Goal: Navigation & Orientation: Find specific page/section

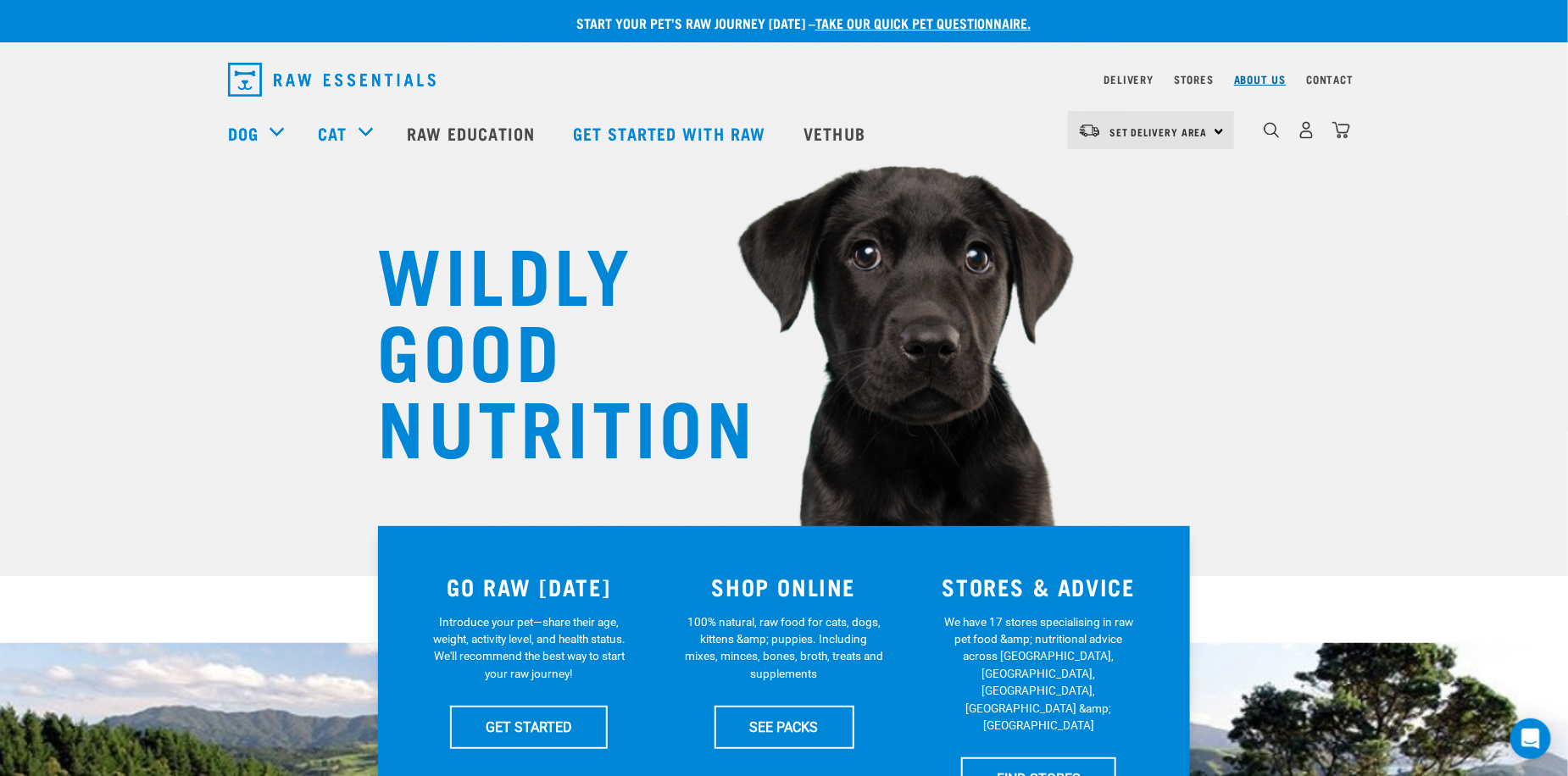
click at [1254, 81] on link "About Us" at bounding box center [1259, 79] width 52 height 6
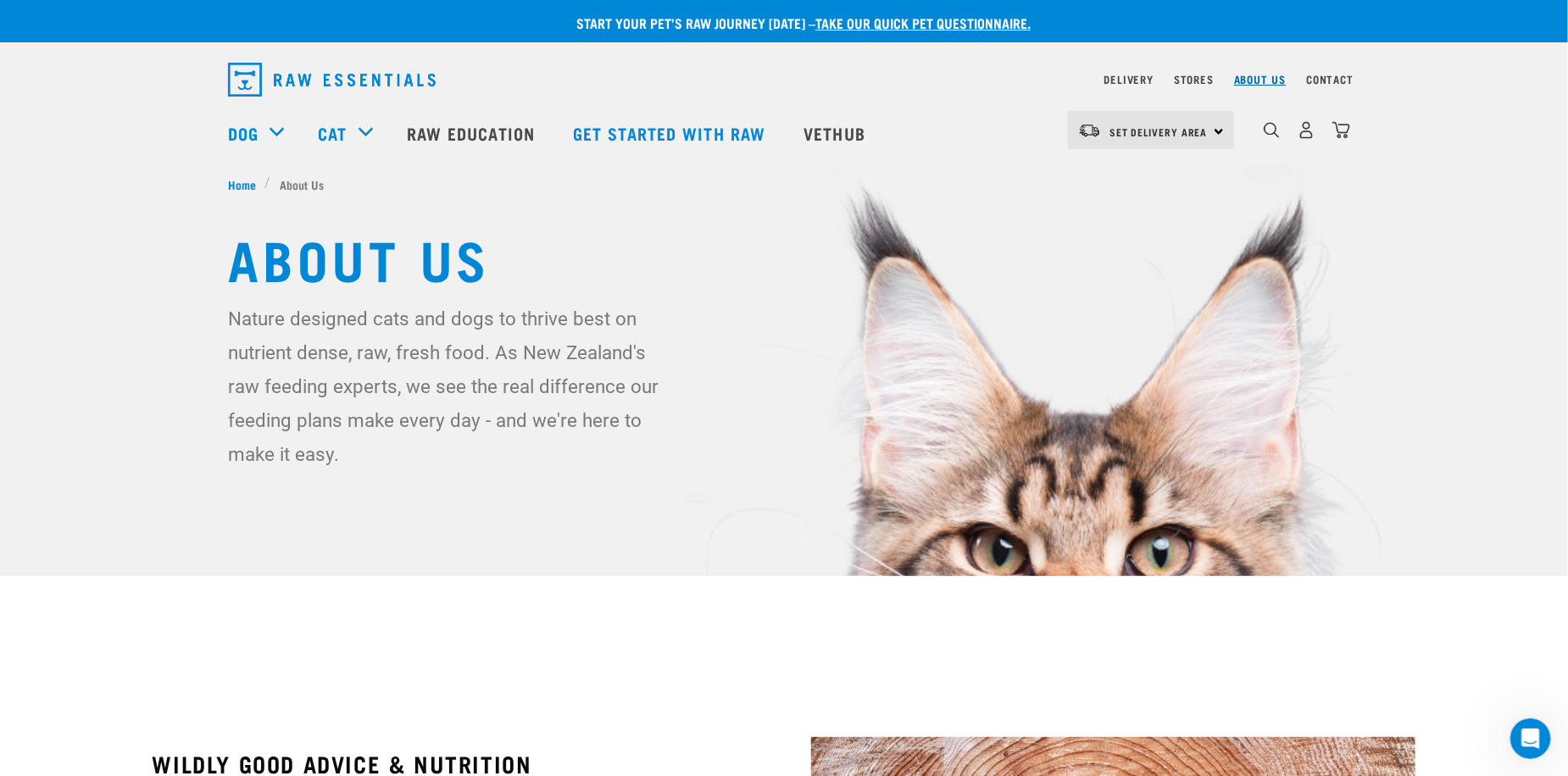
click at [1259, 77] on link "About Us" at bounding box center [1259, 79] width 52 height 6
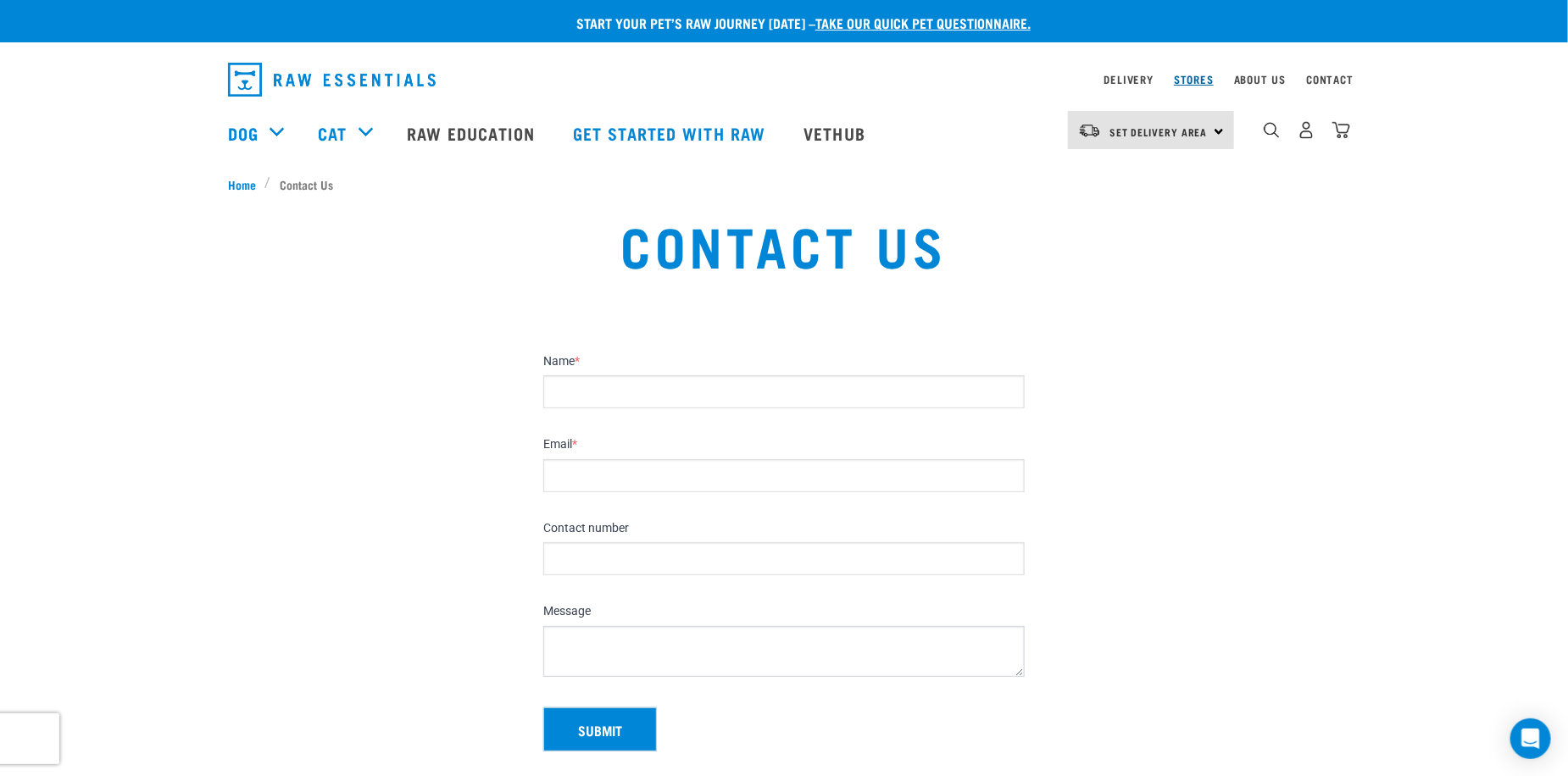
click at [1190, 82] on link "Stores" at bounding box center [1194, 79] width 40 height 6
